Goal: Transaction & Acquisition: Purchase product/service

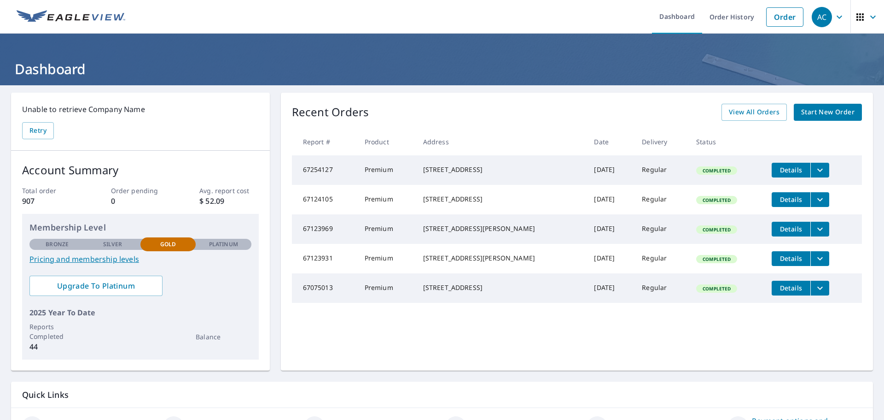
click at [832, 109] on span "Start New Order" at bounding box center [827, 112] width 53 height 12
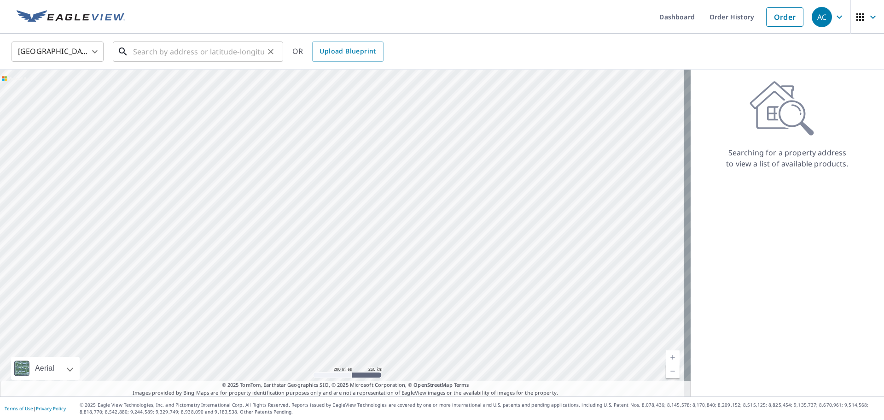
click at [193, 58] on input "text" at bounding box center [198, 52] width 131 height 26
paste input "[STREET_ADDRESS]"
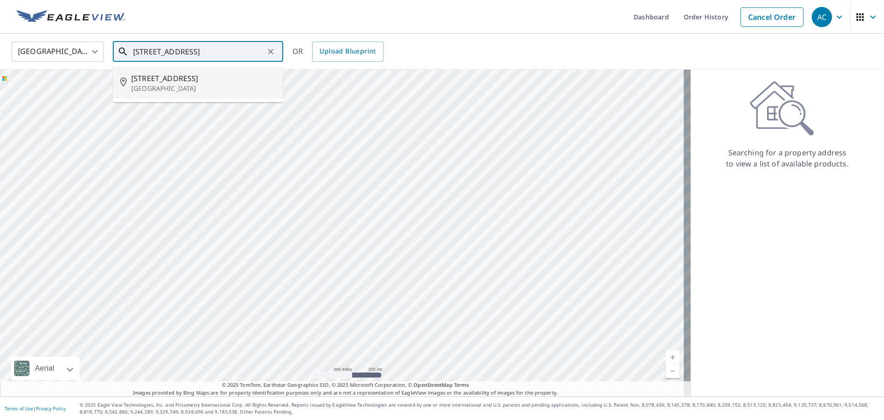
click at [173, 79] on span "[STREET_ADDRESS]" at bounding box center [203, 78] width 145 height 11
type input "[STREET_ADDRESS]"
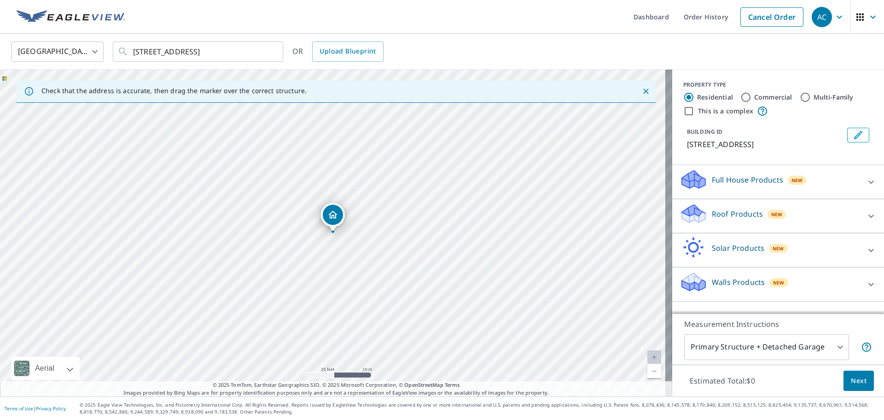
click at [866, 221] on icon at bounding box center [871, 215] width 11 height 11
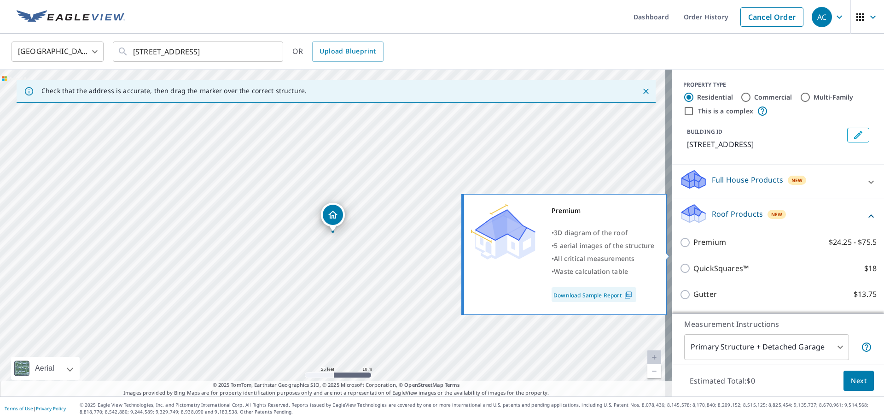
click at [700, 248] on p "Premium" at bounding box center [709, 242] width 33 height 12
click at [693, 248] on input "Premium $24.25 - $75.5" at bounding box center [687, 242] width 14 height 11
checkbox input "true"
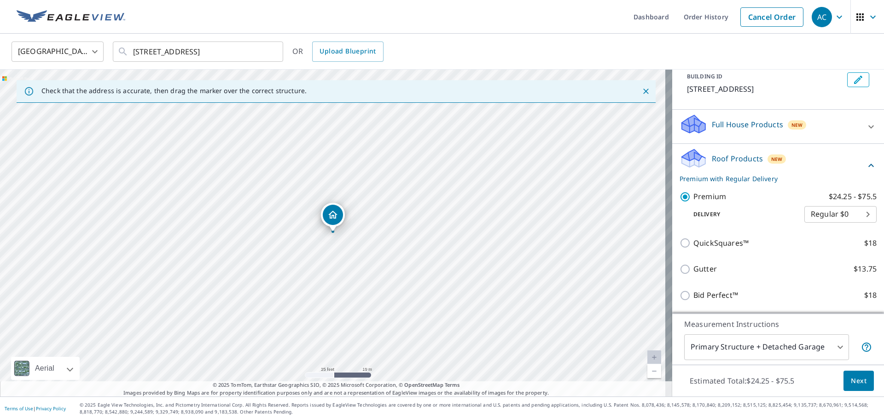
scroll to position [92, 0]
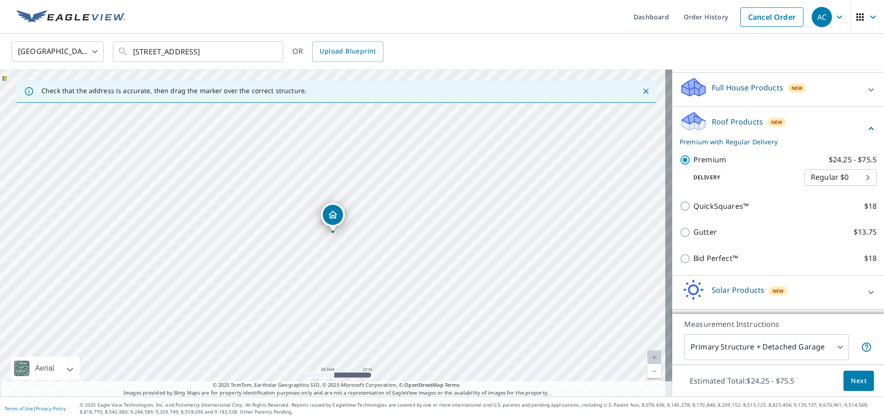
click at [852, 381] on span "Next" at bounding box center [859, 381] width 16 height 12
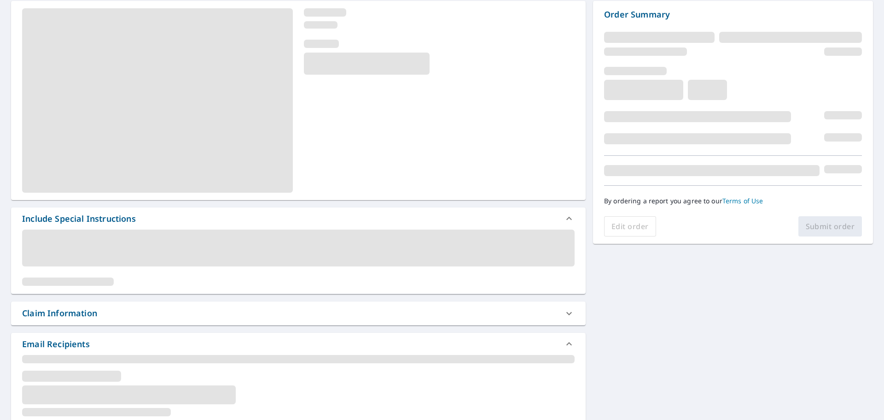
scroll to position [92, 0]
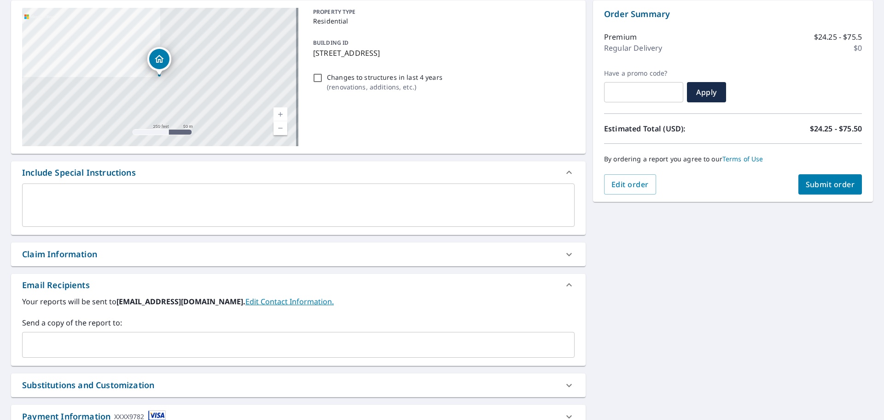
click at [131, 341] on input "text" at bounding box center [291, 344] width 530 height 17
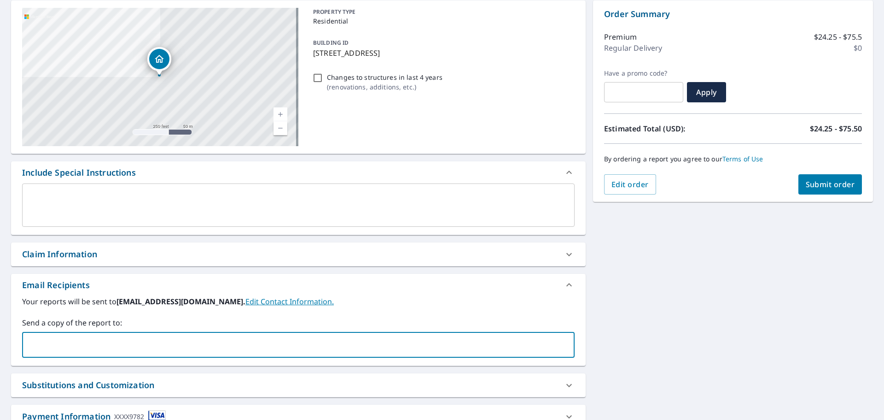
type input "[PERSON_NAME][EMAIL_ADDRESS][DOMAIN_NAME]"
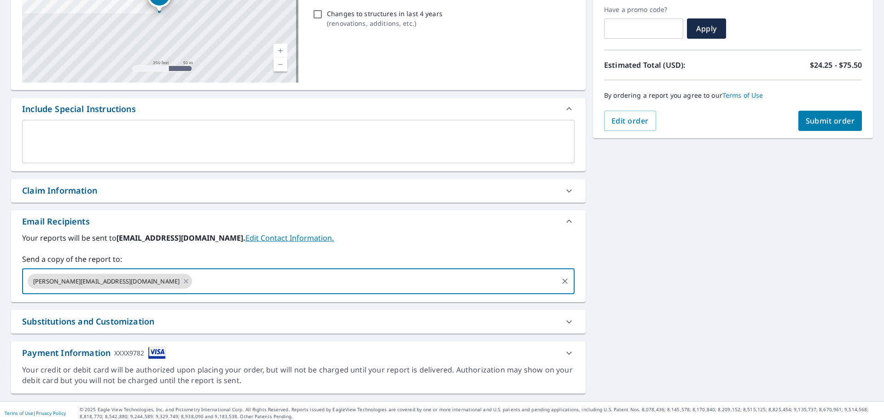
scroll to position [160, 0]
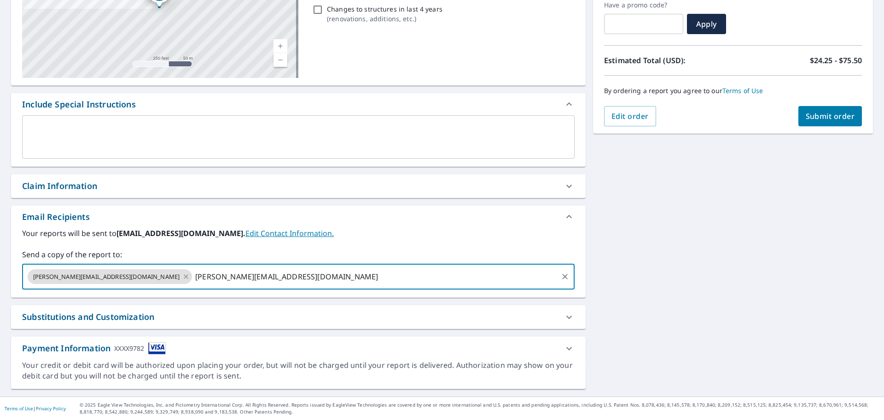
type input "[PERSON_NAME][EMAIL_ADDRESS][DOMAIN_NAME]"
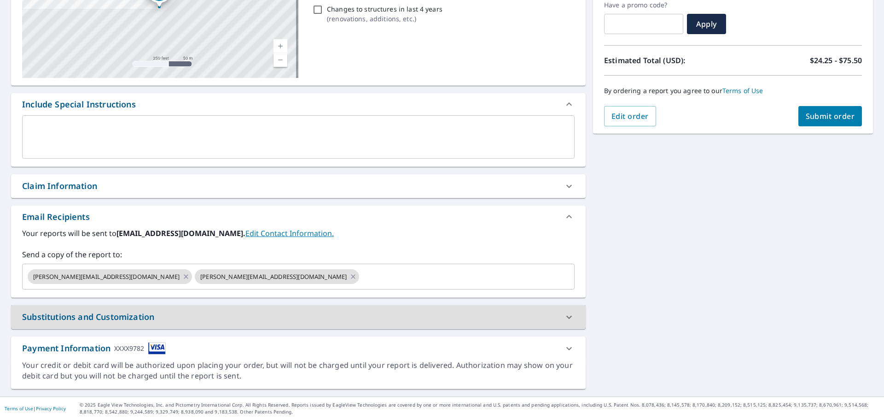
click at [840, 116] on span "Submit order" at bounding box center [830, 116] width 49 height 10
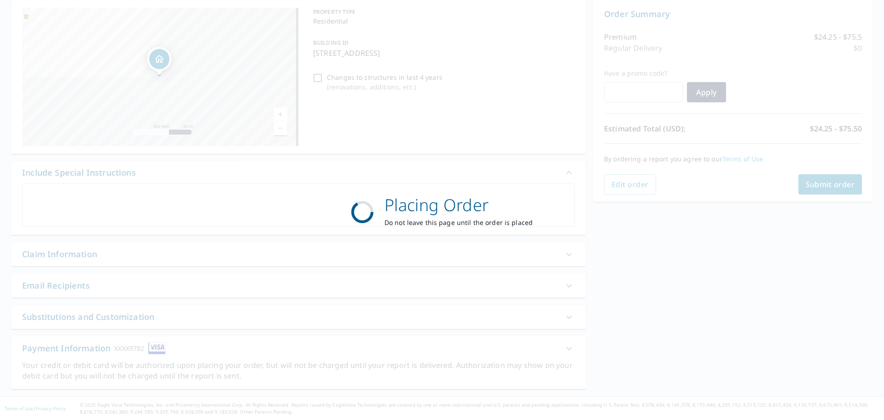
scroll to position [92, 0]
